Goal: Task Accomplishment & Management: Use online tool/utility

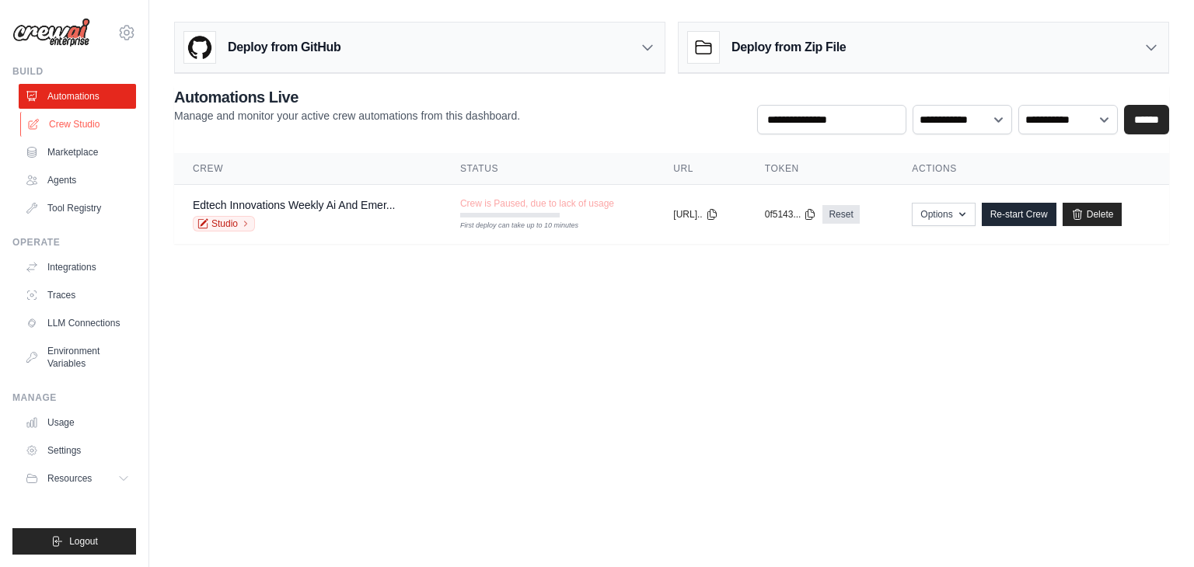
click at [76, 121] on link "Crew Studio" at bounding box center [78, 124] width 117 height 25
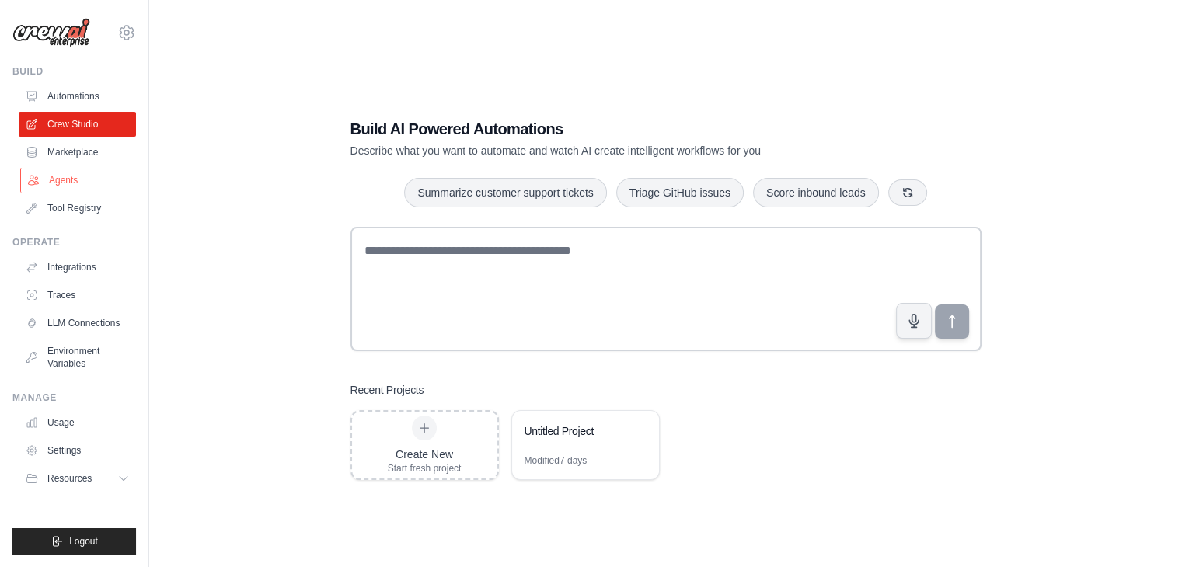
click at [65, 169] on link "Agents" at bounding box center [78, 180] width 117 height 25
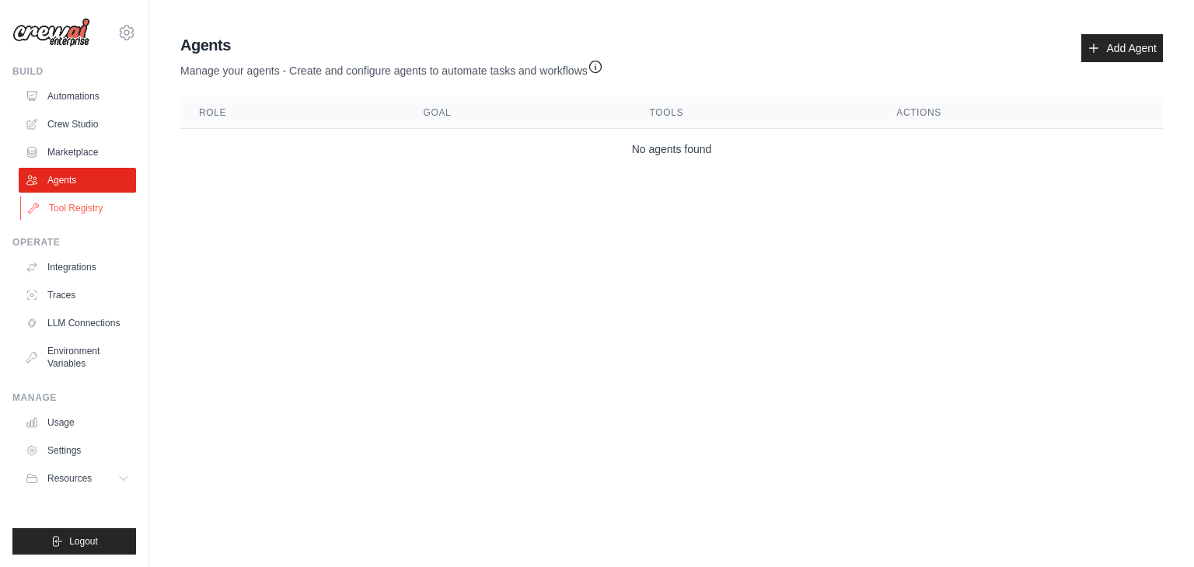
click at [65, 202] on link "Tool Registry" at bounding box center [78, 208] width 117 height 25
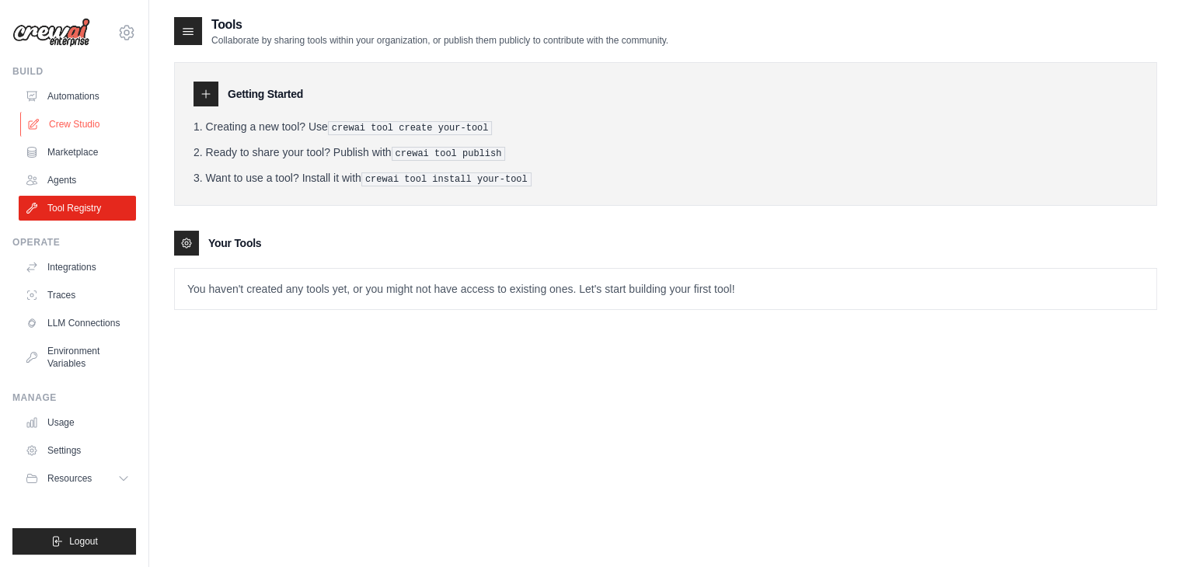
click at [79, 125] on link "Crew Studio" at bounding box center [78, 124] width 117 height 25
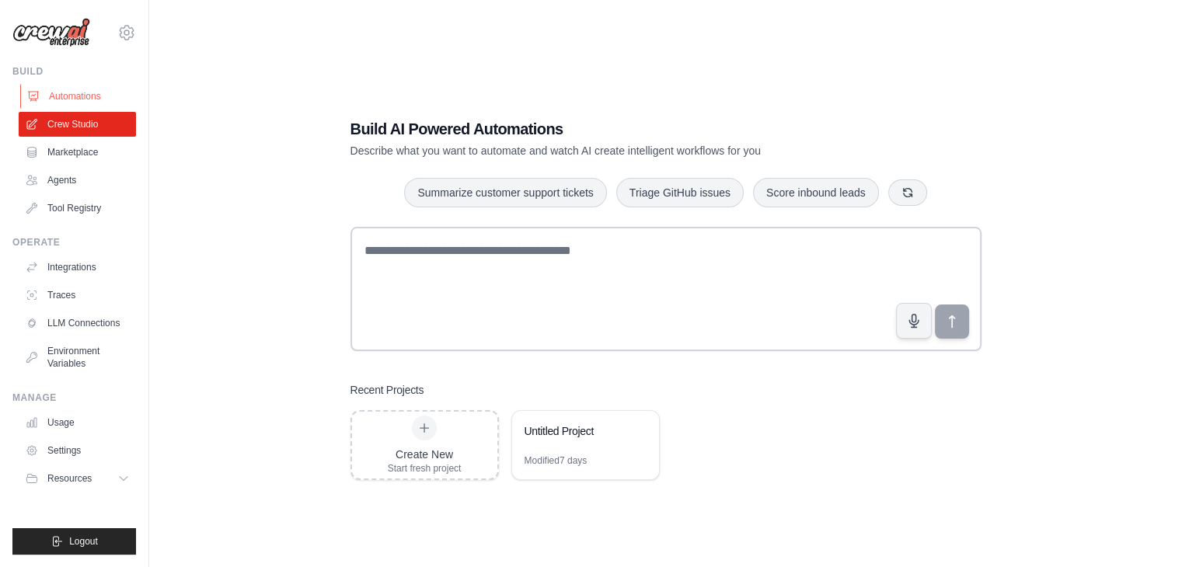
click at [84, 98] on link "Automations" at bounding box center [78, 96] width 117 height 25
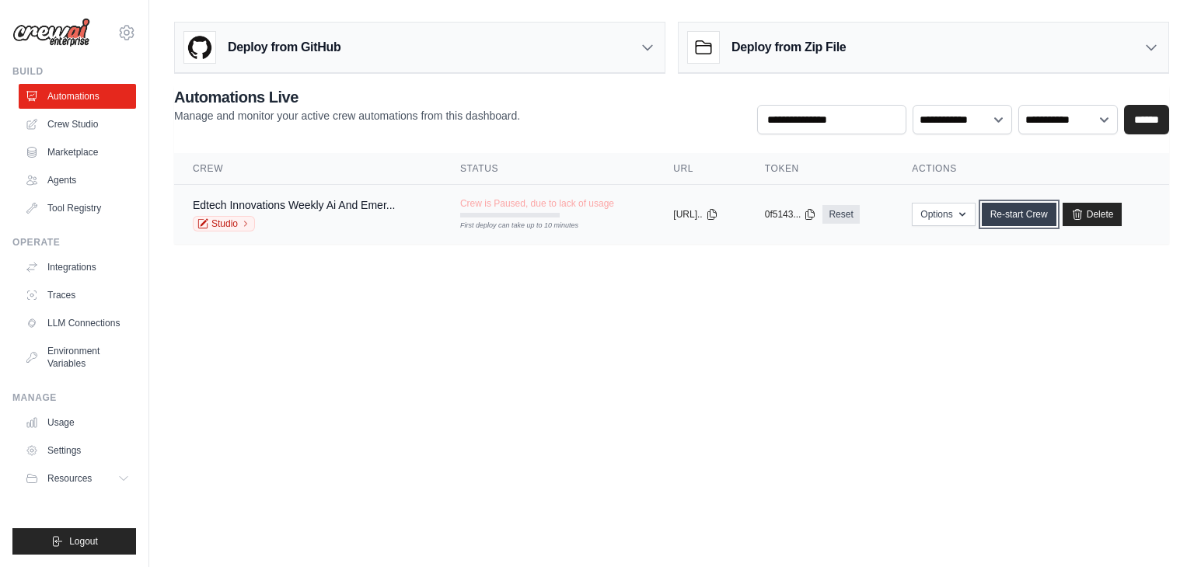
click at [1035, 217] on link "Re-start Crew" at bounding box center [1019, 214] width 75 height 23
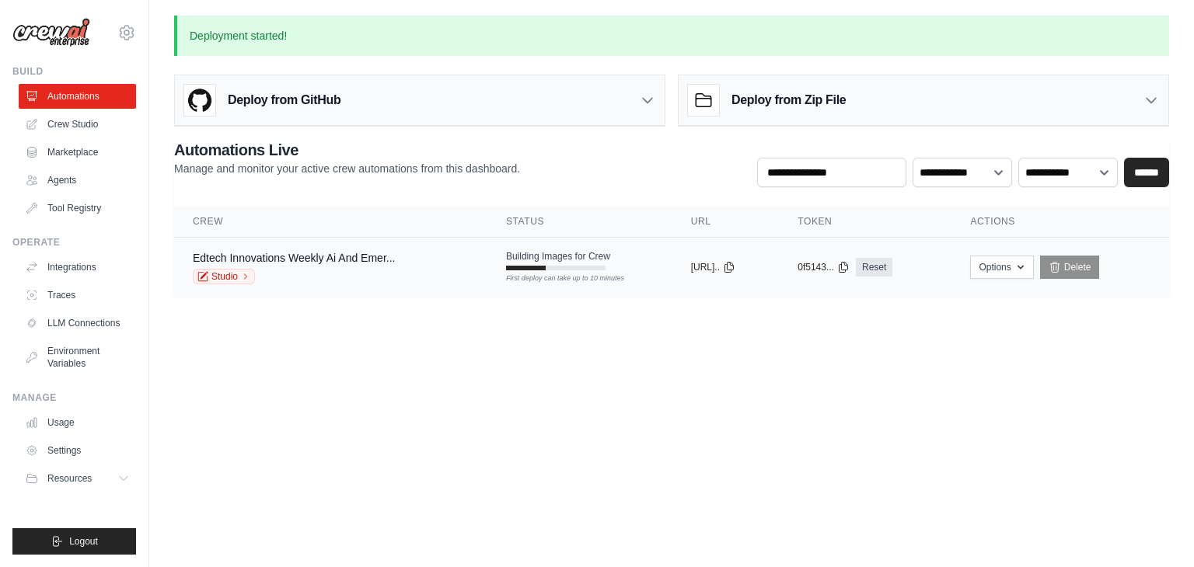
click at [560, 266] on div "First deploy can take up to 10 minutes" at bounding box center [555, 268] width 99 height 5
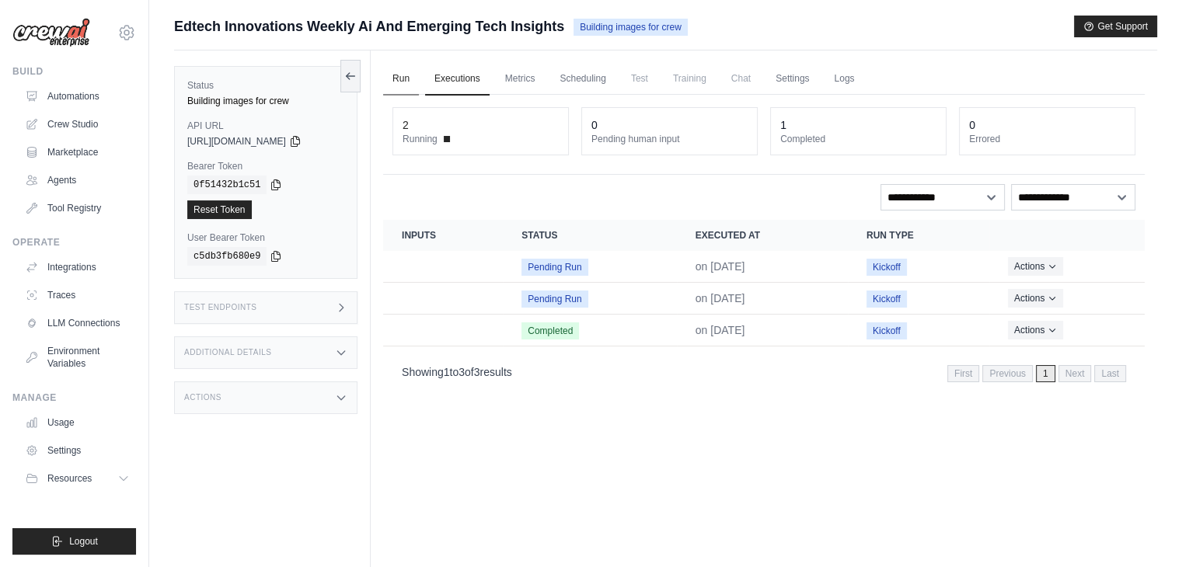
click at [397, 77] on link "Run" at bounding box center [401, 79] width 36 height 33
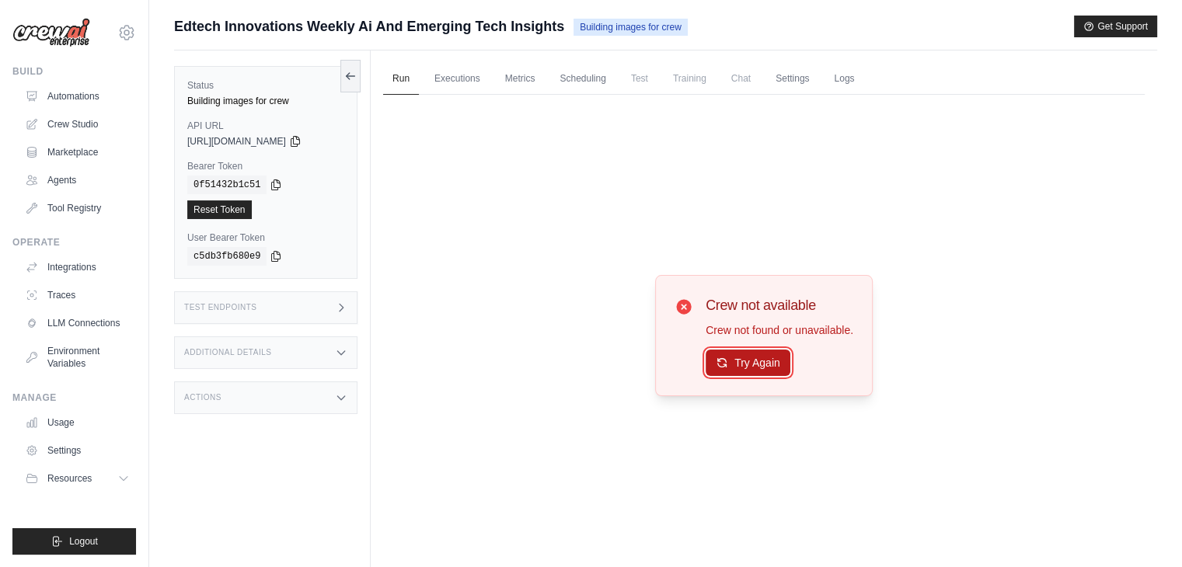
click at [771, 371] on button "Try Again" at bounding box center [748, 363] width 85 height 26
click at [762, 355] on button "Try Again" at bounding box center [748, 363] width 85 height 26
click at [836, 208] on div "Crew not available Crew not found or unavailable. Try Again" at bounding box center [764, 336] width 762 height 483
click at [843, 88] on link "Logs" at bounding box center [844, 79] width 39 height 33
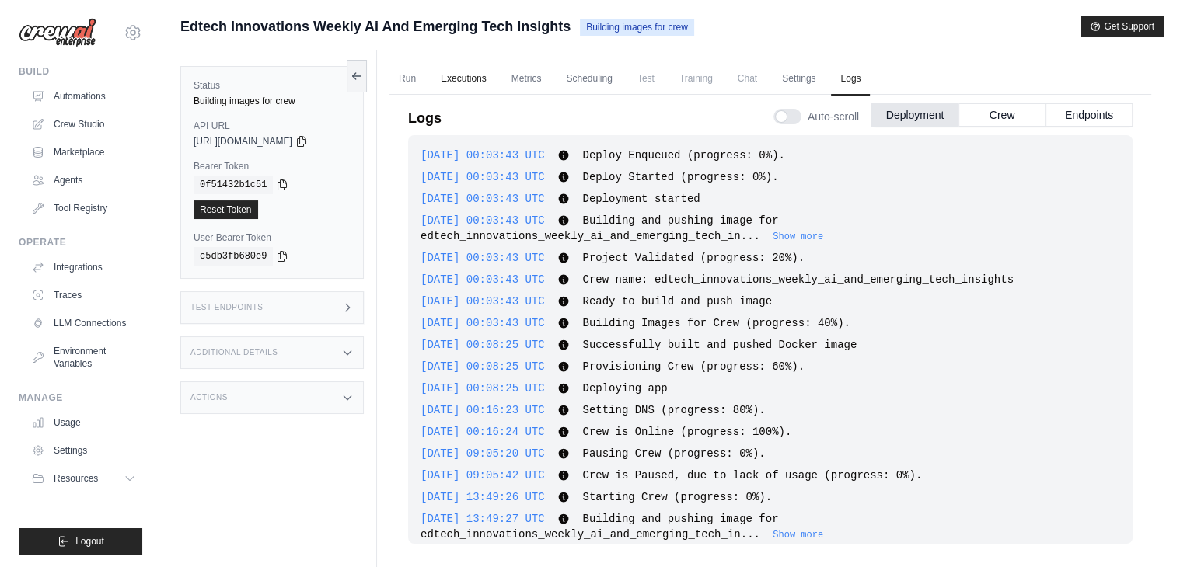
scroll to position [120, 0]
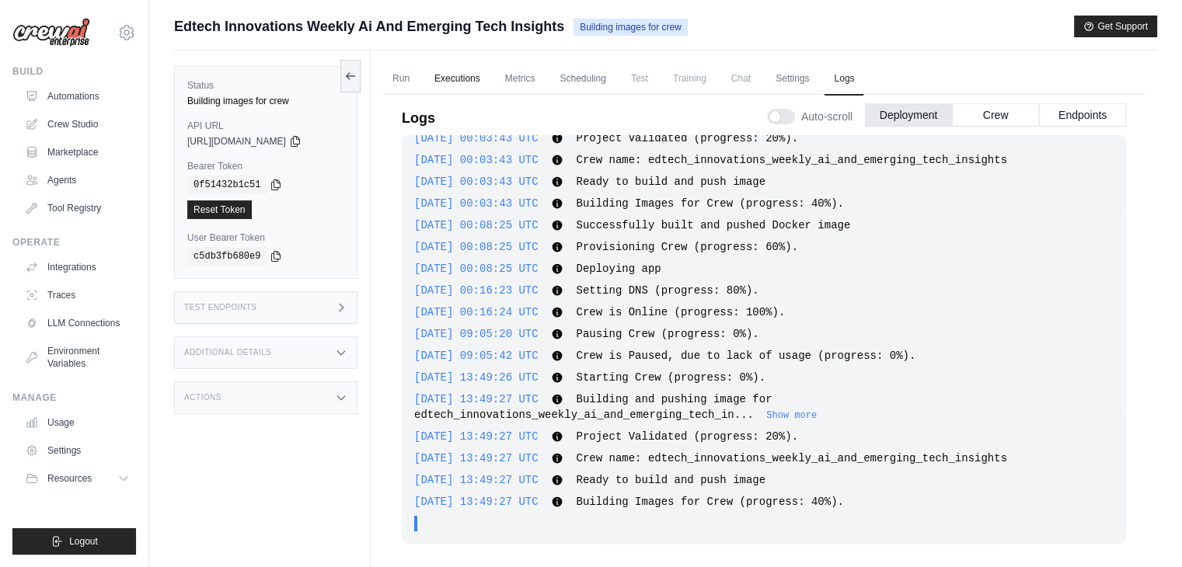
click at [465, 82] on link "Executions" at bounding box center [457, 79] width 65 height 33
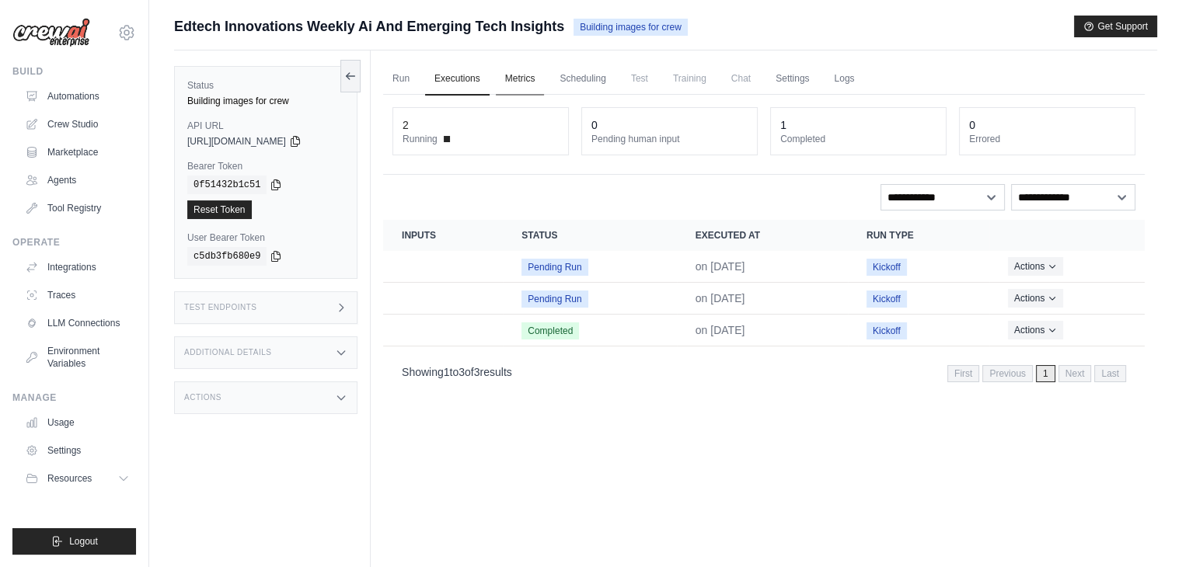
click at [501, 79] on link "Metrics" at bounding box center [520, 79] width 49 height 33
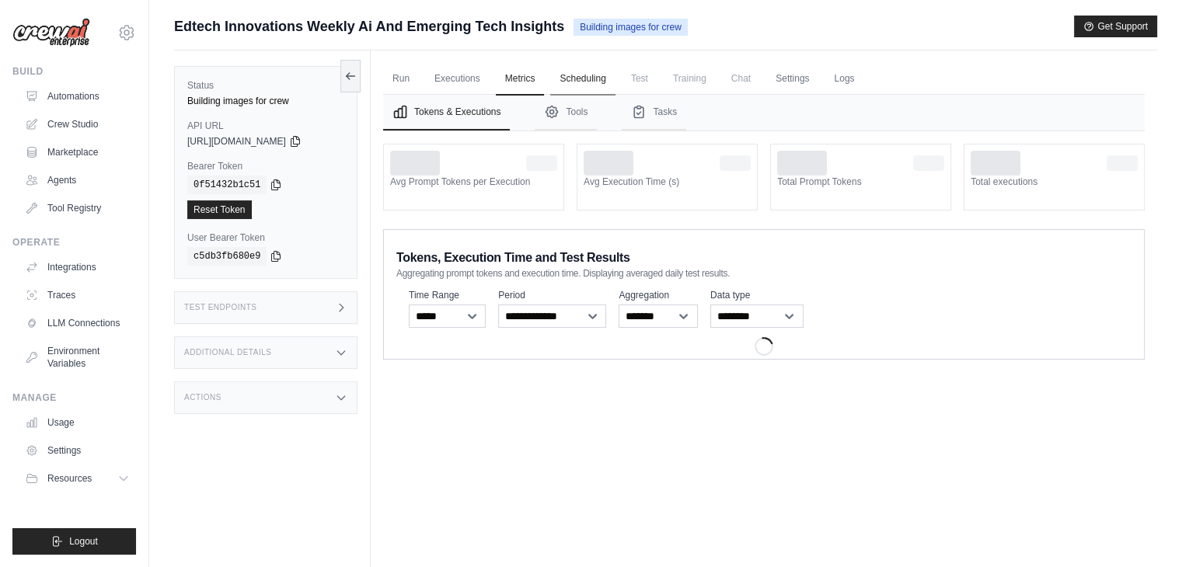
click at [550, 79] on link "Scheduling" at bounding box center [582, 79] width 65 height 33
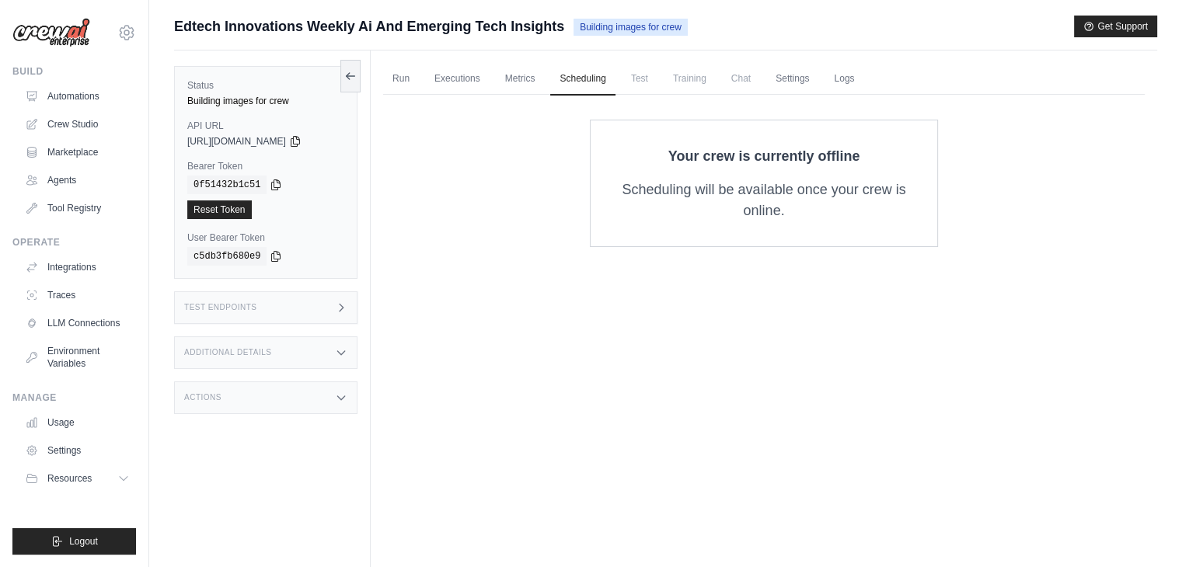
click at [648, 83] on span "Test" at bounding box center [640, 78] width 36 height 31
click at [407, 75] on link "Run" at bounding box center [401, 79] width 36 height 33
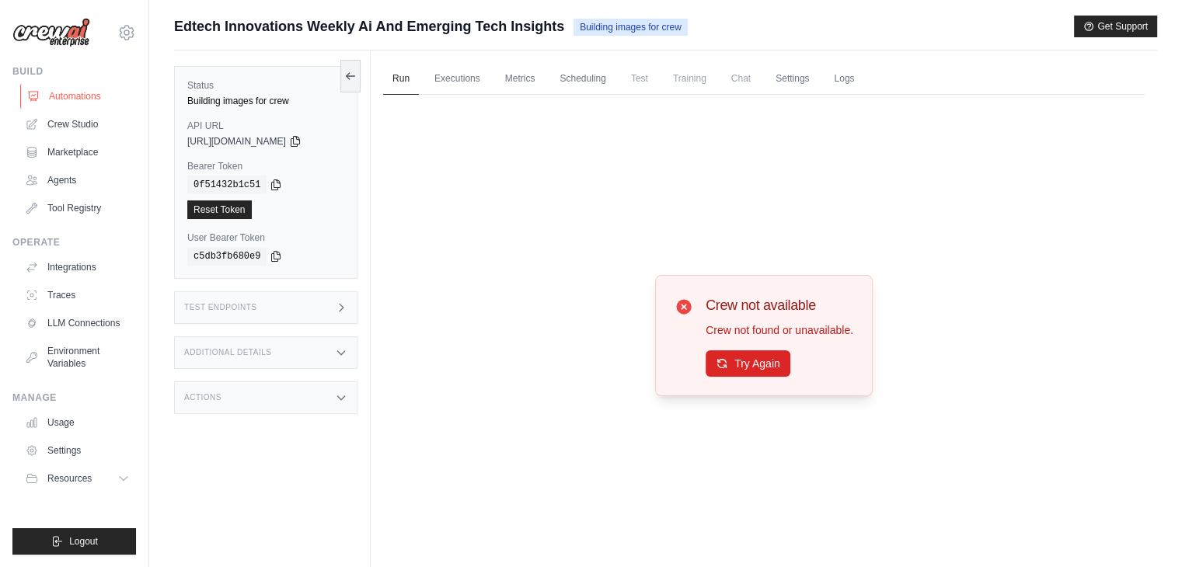
click at [93, 103] on link "Automations" at bounding box center [78, 96] width 117 height 25
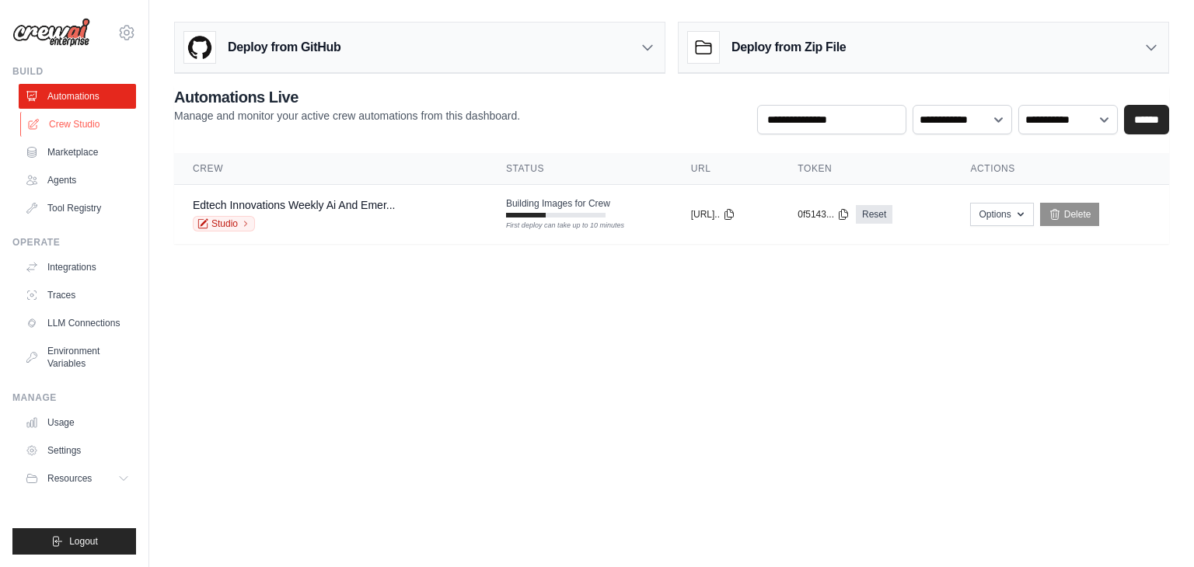
click at [87, 126] on link "Crew Studio" at bounding box center [78, 124] width 117 height 25
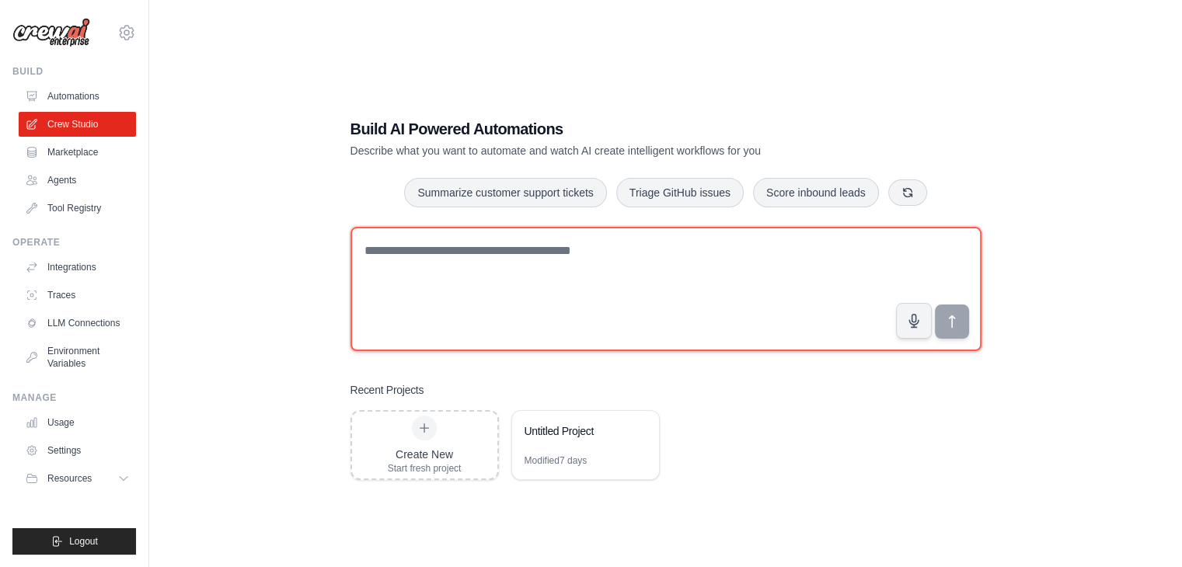
click at [560, 277] on textarea at bounding box center [666, 289] width 631 height 124
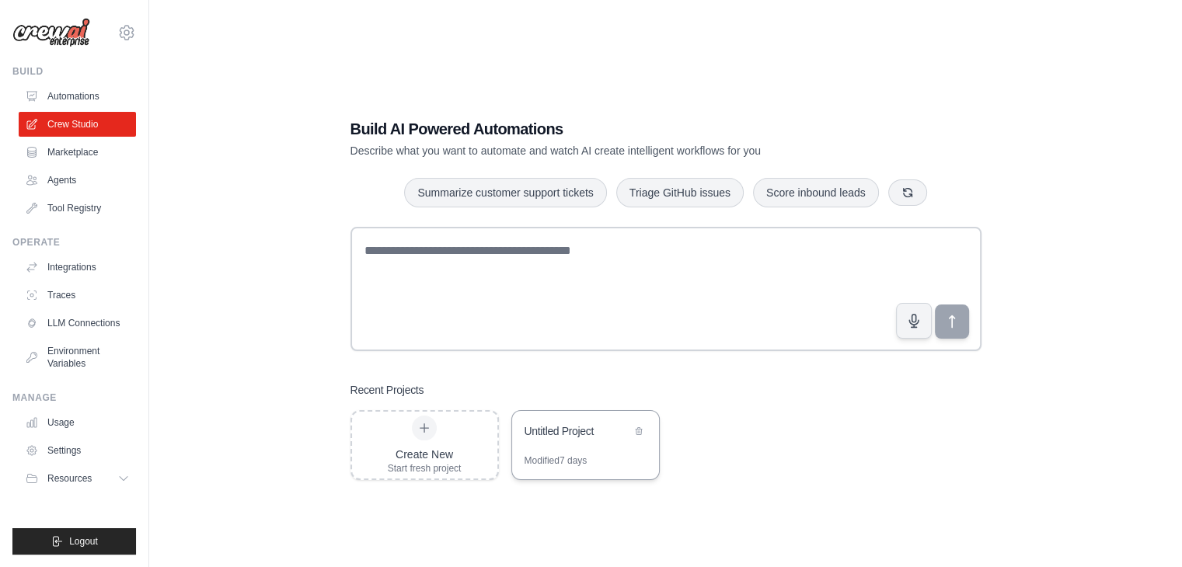
click at [557, 445] on div "Untitled Project" at bounding box center [585, 433] width 147 height 44
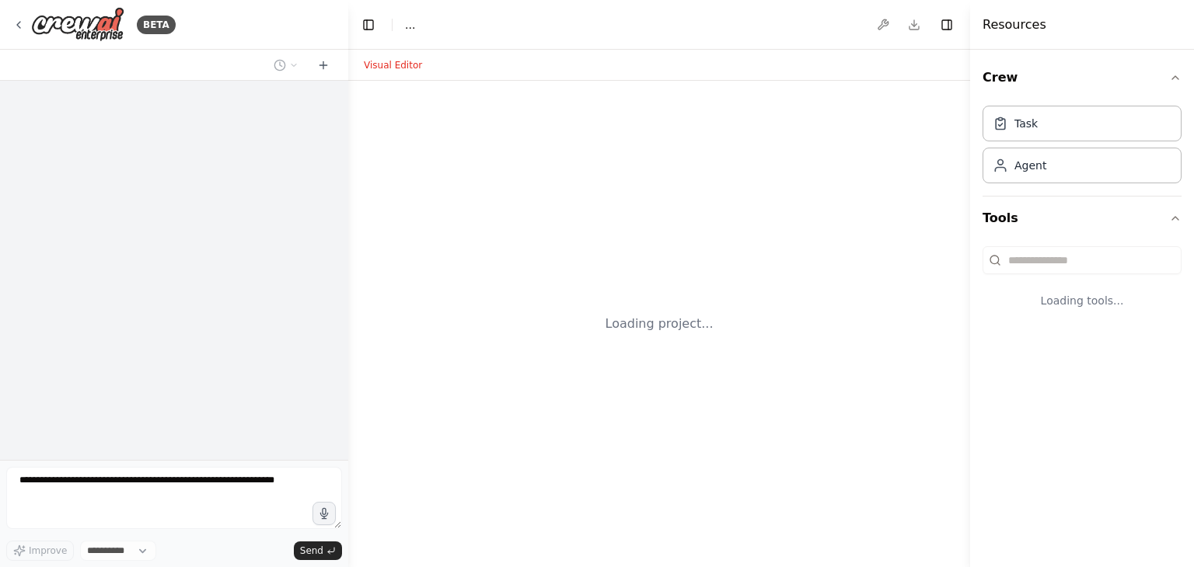
select select "****"
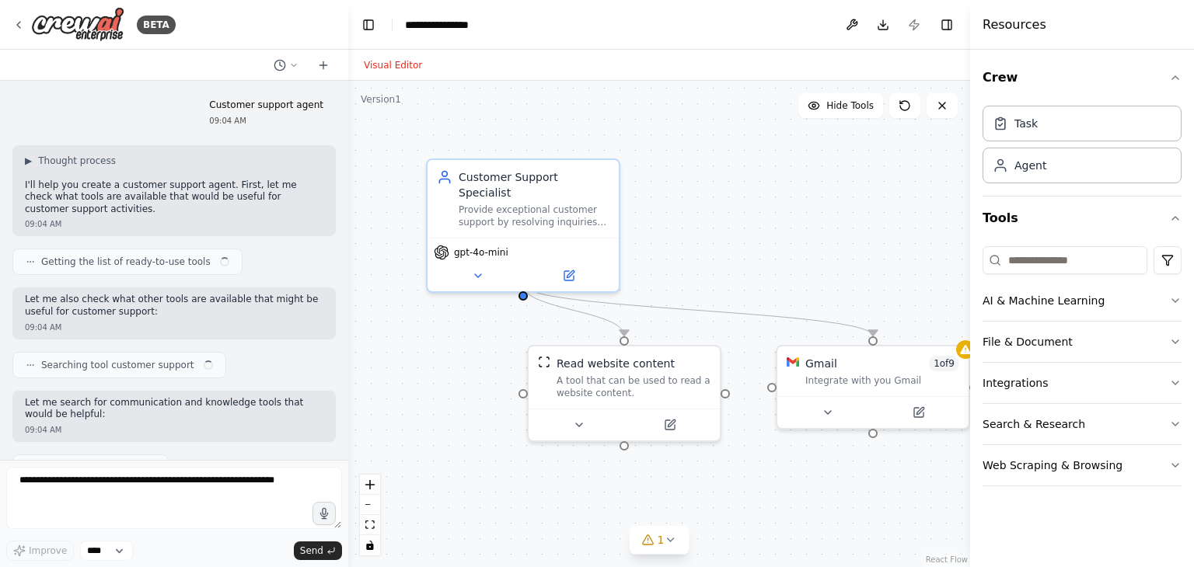
scroll to position [575, 0]
